Goal: Task Accomplishment & Management: Use online tool/utility

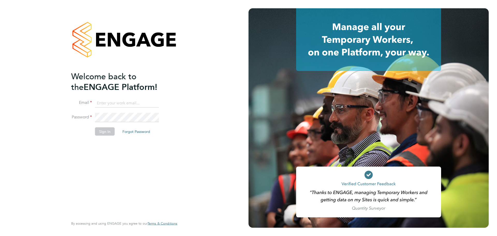
type input "david.green@vistry.co.uk"
click at [125, 135] on button "Forgot Password" at bounding box center [136, 131] width 36 height 8
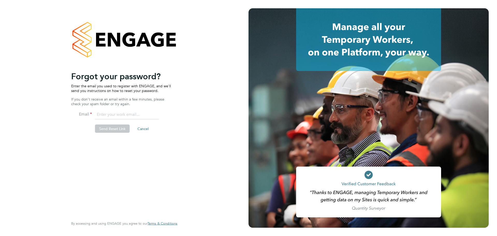
click at [141, 129] on button "Cancel" at bounding box center [142, 129] width 19 height 8
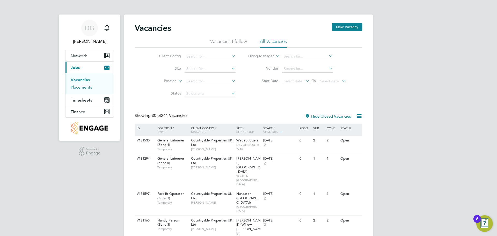
click at [82, 88] on link "Placements" at bounding box center [81, 87] width 21 height 5
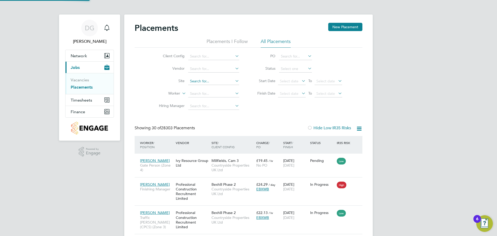
click at [205, 81] on input at bounding box center [213, 81] width 51 height 7
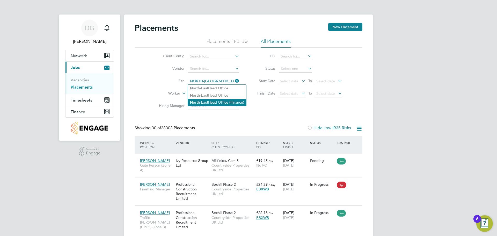
click at [219, 102] on li "Nort h -East Head Office (Finance)" at bounding box center [217, 102] width 58 height 7
type input "North-East Head Office (Finance)"
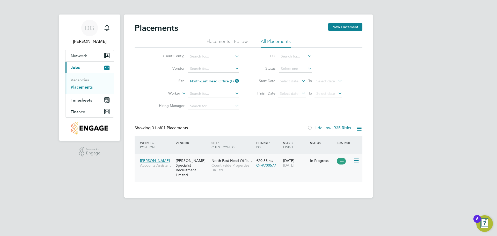
click at [157, 161] on span "Owen Nattrass" at bounding box center [155, 160] width 30 height 5
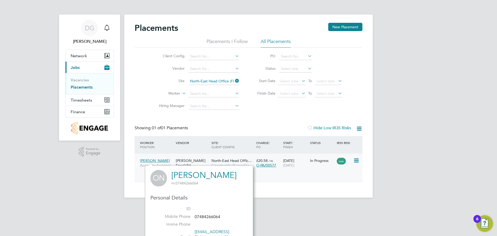
click at [188, 159] on div "Hays Specialist Recruitment Limited" at bounding box center [193, 168] width 36 height 24
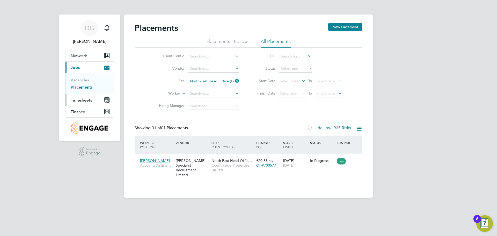
click at [85, 99] on span "Timesheets" at bounding box center [81, 100] width 21 height 5
click at [86, 91] on link "Timesheets" at bounding box center [81, 91] width 21 height 5
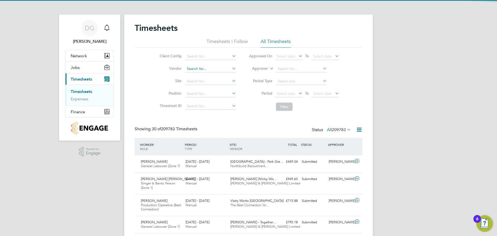
scroll to position [17, 45]
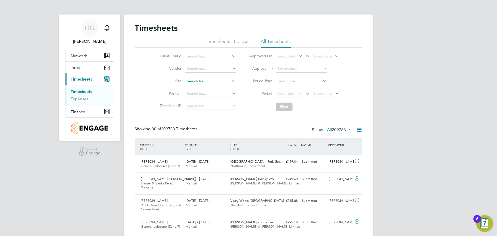
click at [197, 80] on input at bounding box center [210, 81] width 51 height 7
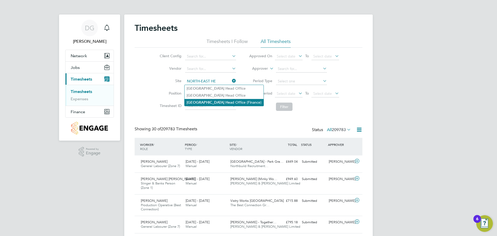
click at [221, 102] on li "North-East He ad Office (Finance)" at bounding box center [224, 102] width 79 height 7
type input "North-East Head Office (Finance)"
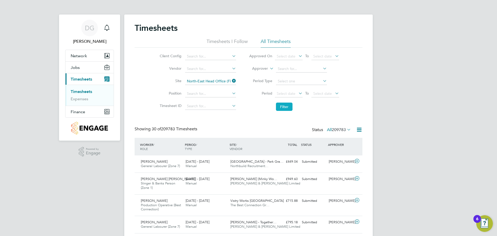
click at [284, 108] on button "Filter" at bounding box center [284, 107] width 17 height 8
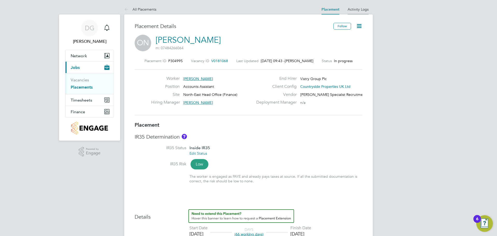
click at [361, 10] on link "Activity Logs" at bounding box center [358, 9] width 21 height 5
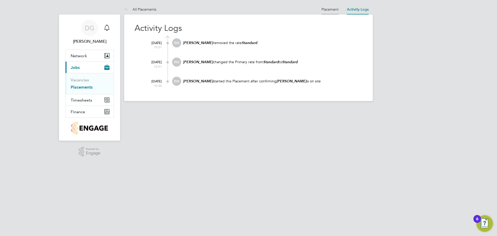
click at [329, 7] on link "Placement" at bounding box center [330, 9] width 17 height 5
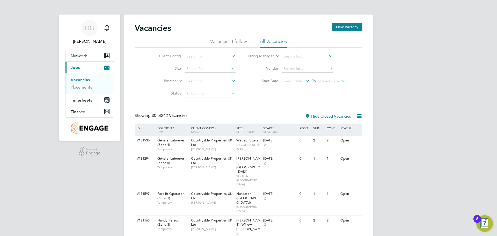
click at [481, 221] on div "6" at bounding box center [478, 219] width 8 height 8
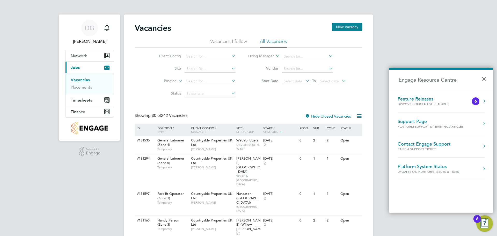
click at [419, 121] on div "Support Page" at bounding box center [431, 122] width 66 height 6
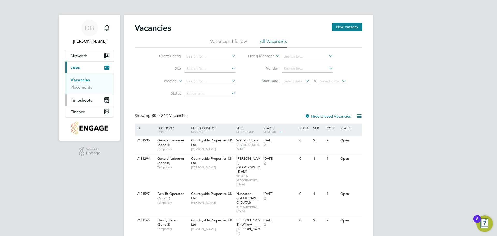
click at [83, 100] on span "Timesheets" at bounding box center [81, 100] width 21 height 5
click at [83, 94] on link "Timesheets" at bounding box center [81, 91] width 21 height 5
